Goal: Consume media (video, audio)

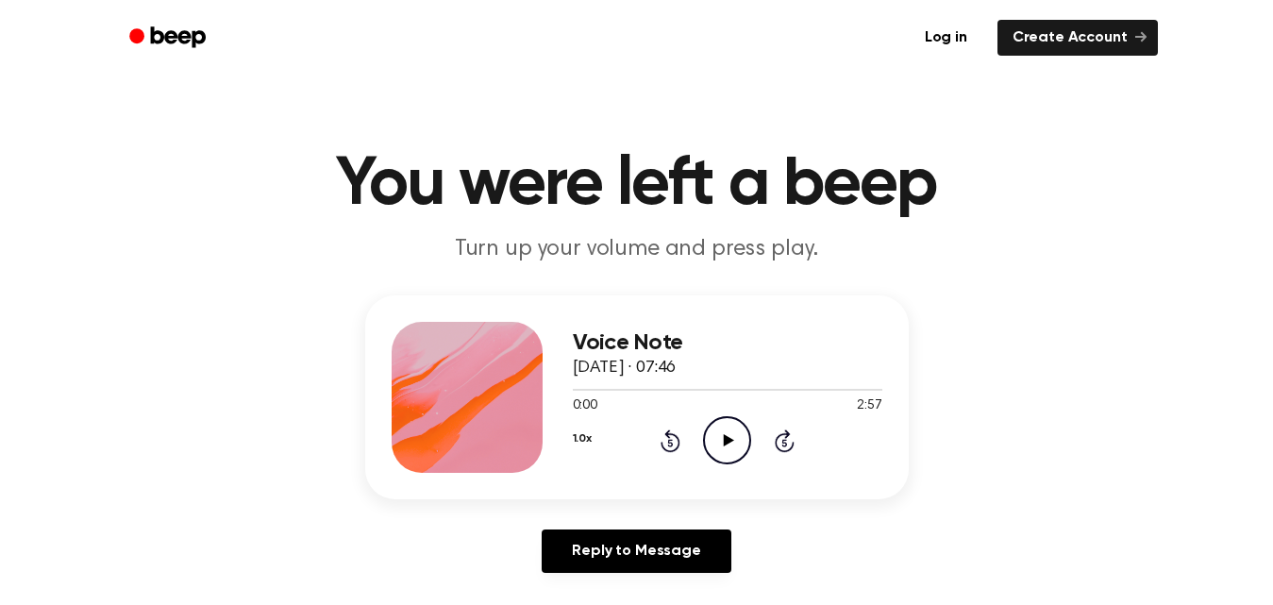
click at [728, 445] on icon "Play Audio" at bounding box center [727, 440] width 48 height 48
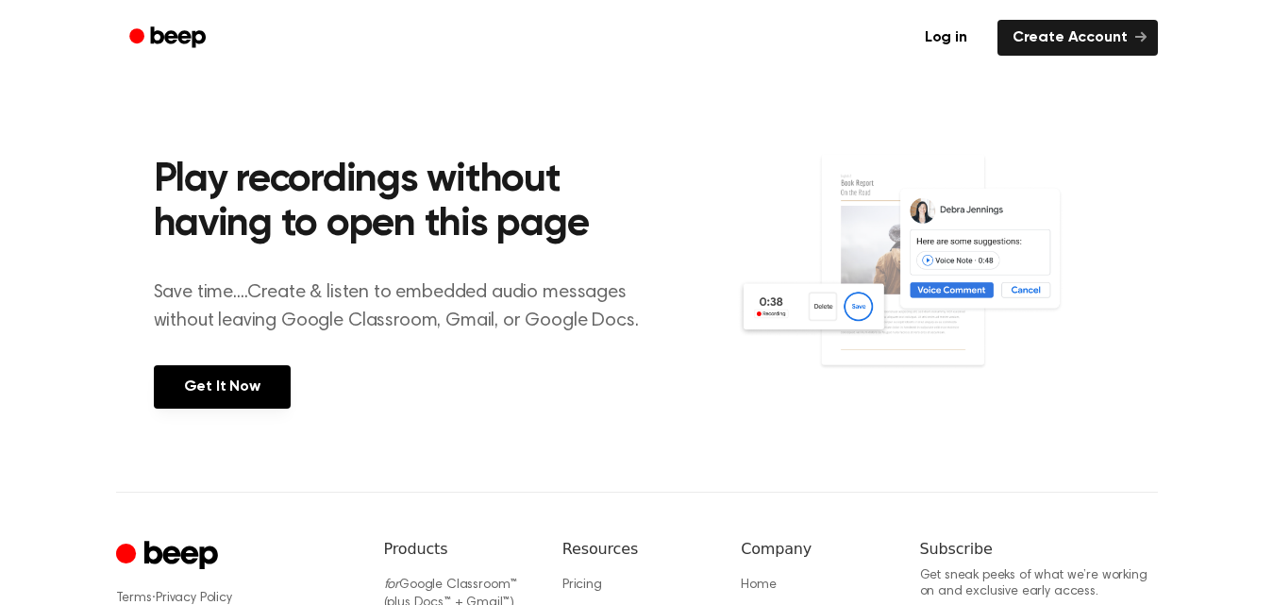
scroll to position [912, 0]
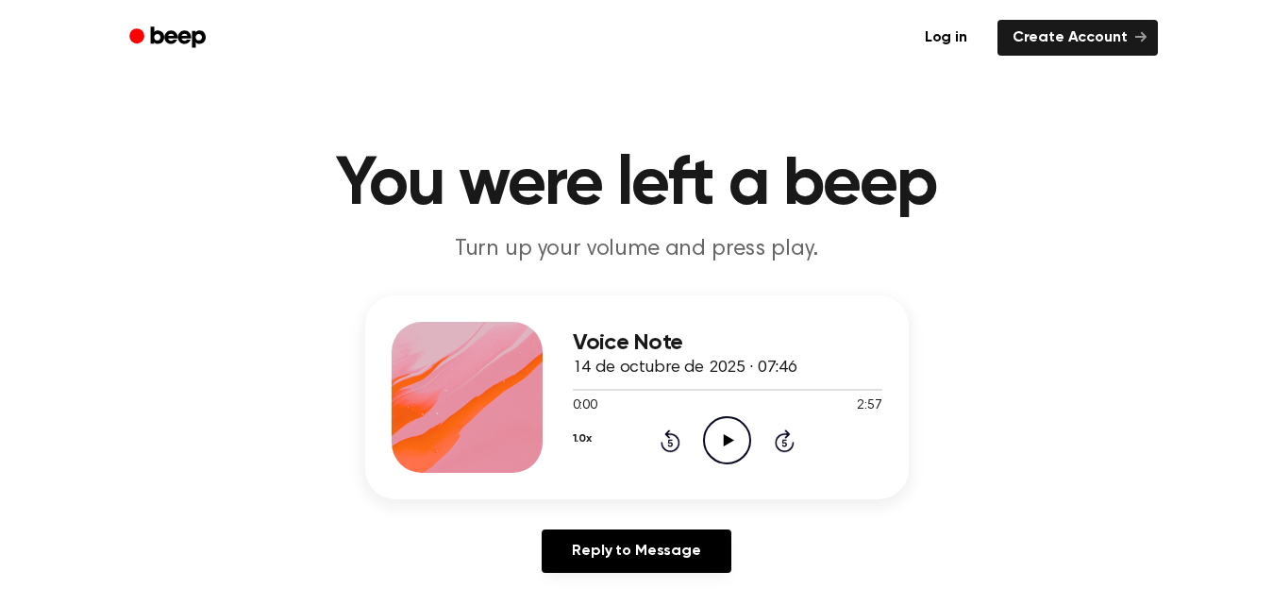
click at [1137, 339] on div "Voice Note 14 de octubre de 2025 · 07:46 0:00 2:57 Your browser does not suppor…" at bounding box center [637, 441] width 1228 height 293
click at [732, 442] on icon "Play Audio" at bounding box center [727, 440] width 48 height 48
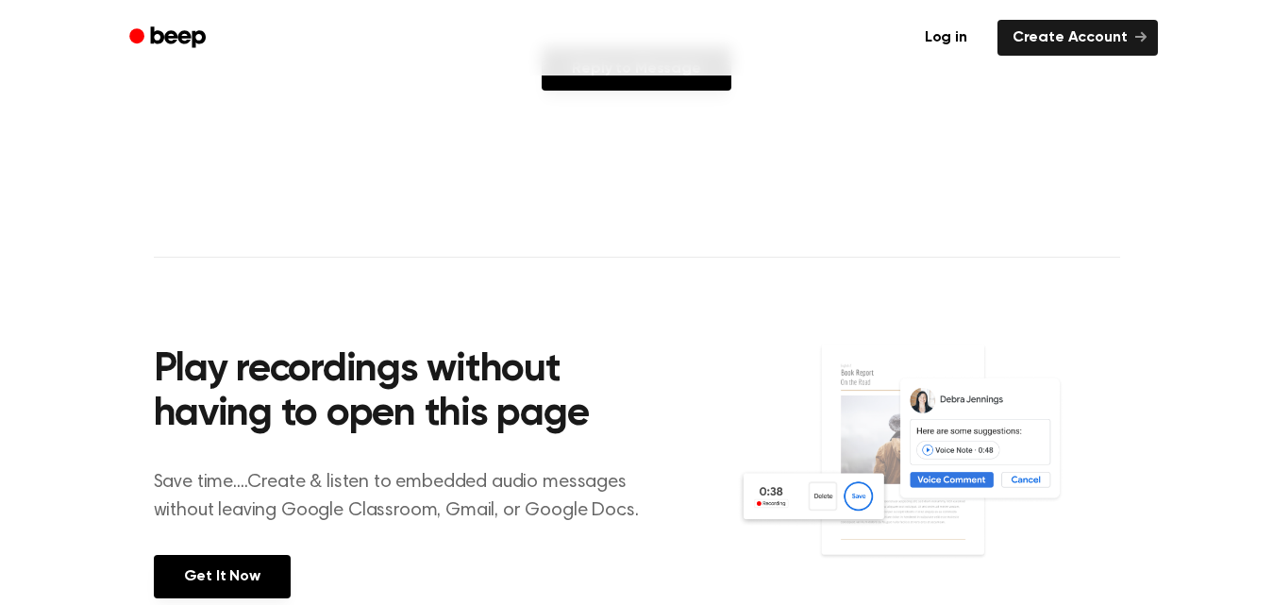
scroll to position [247, 0]
